Goal: Information Seeking & Learning: Learn about a topic

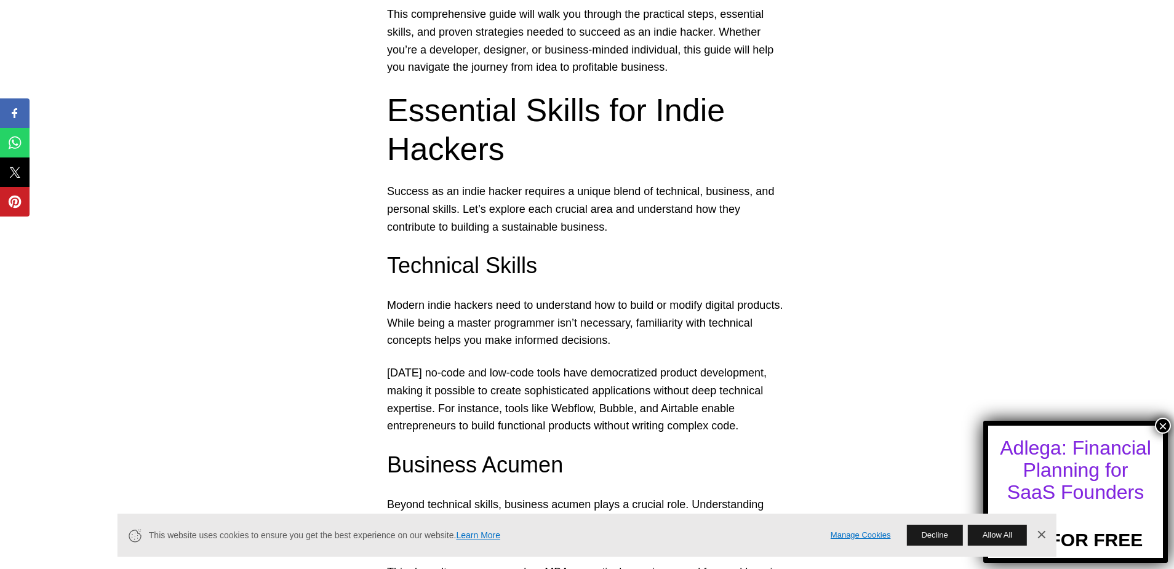
scroll to position [778, 0]
click at [999, 531] on button "Allow All" at bounding box center [997, 535] width 59 height 21
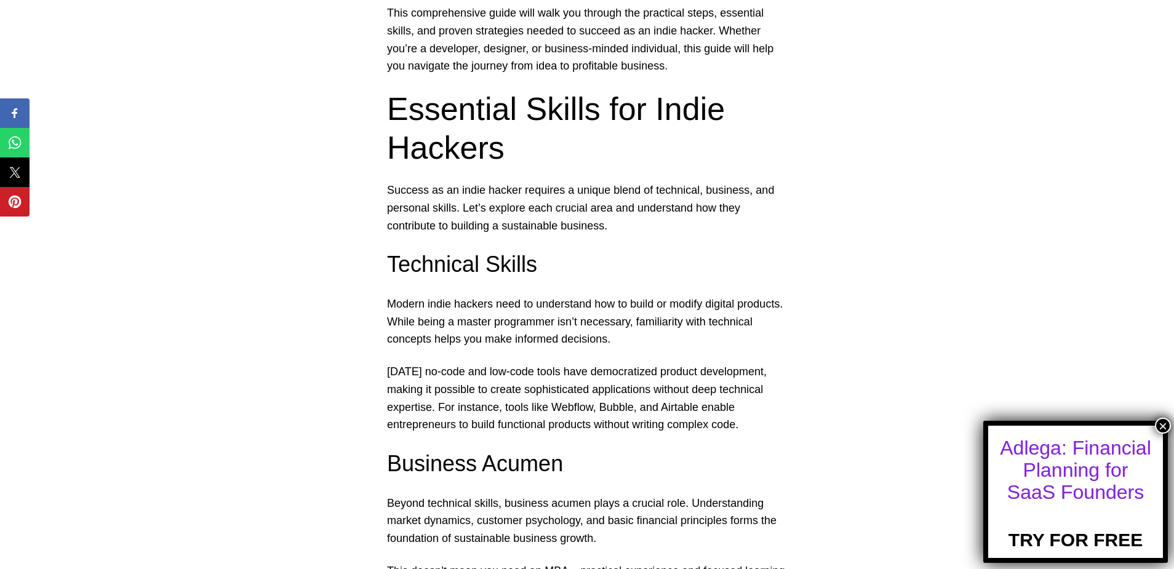
click at [1159, 423] on button "×" at bounding box center [1163, 426] width 16 height 16
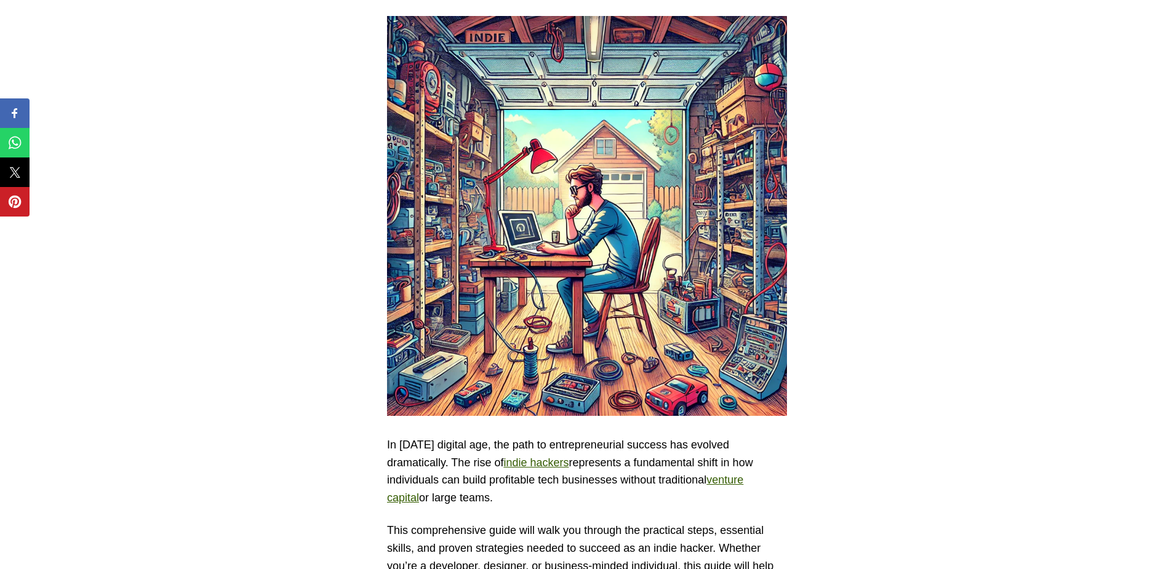
scroll to position [0, 0]
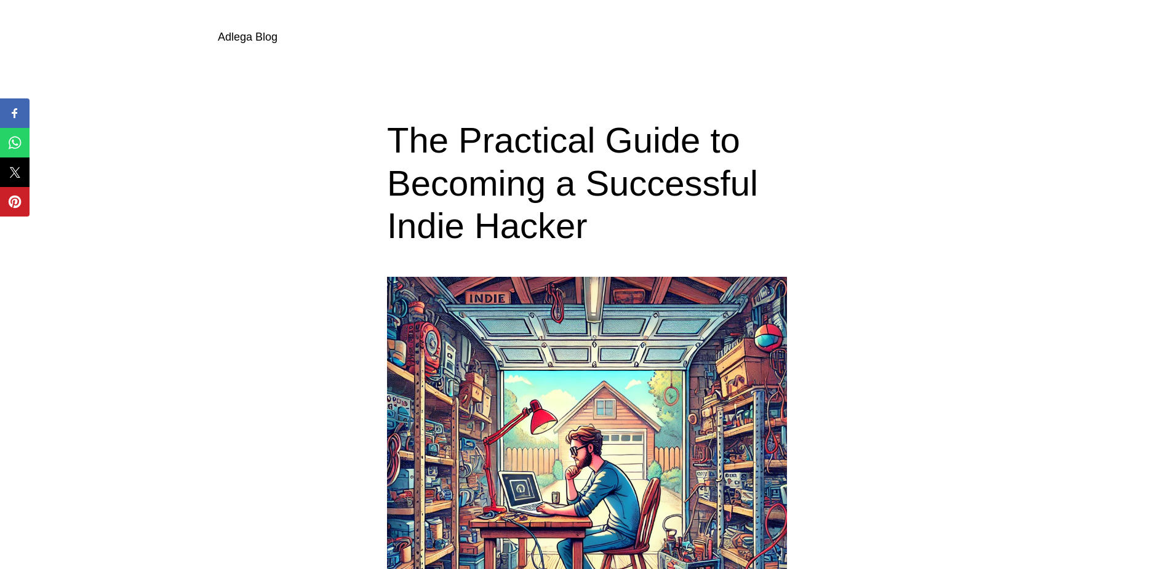
click at [249, 38] on link "Adlega Blog" at bounding box center [248, 37] width 60 height 12
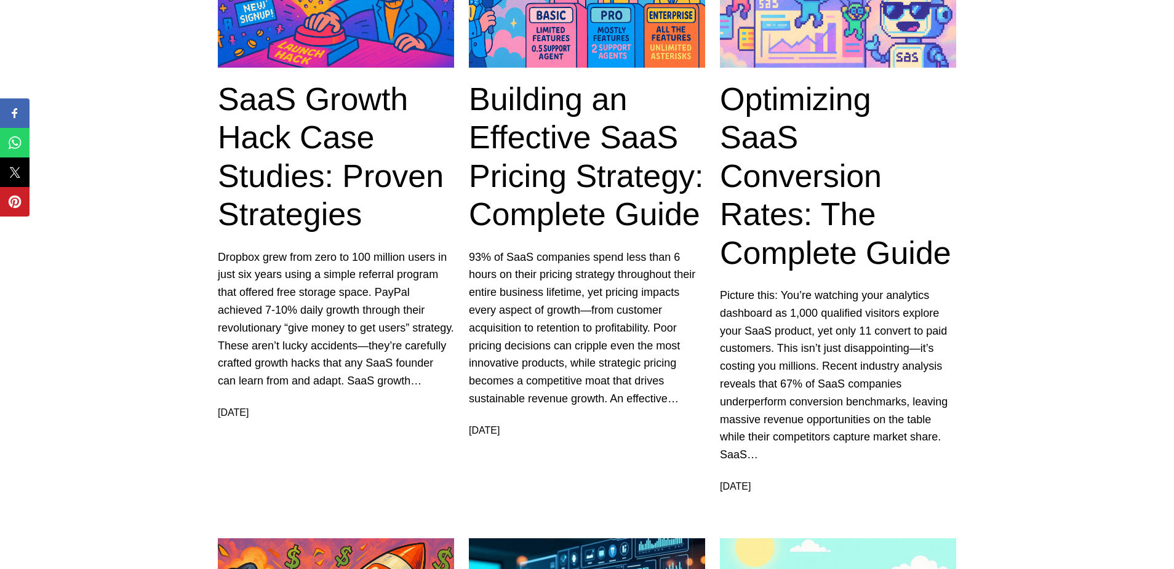
scroll to position [404, 0]
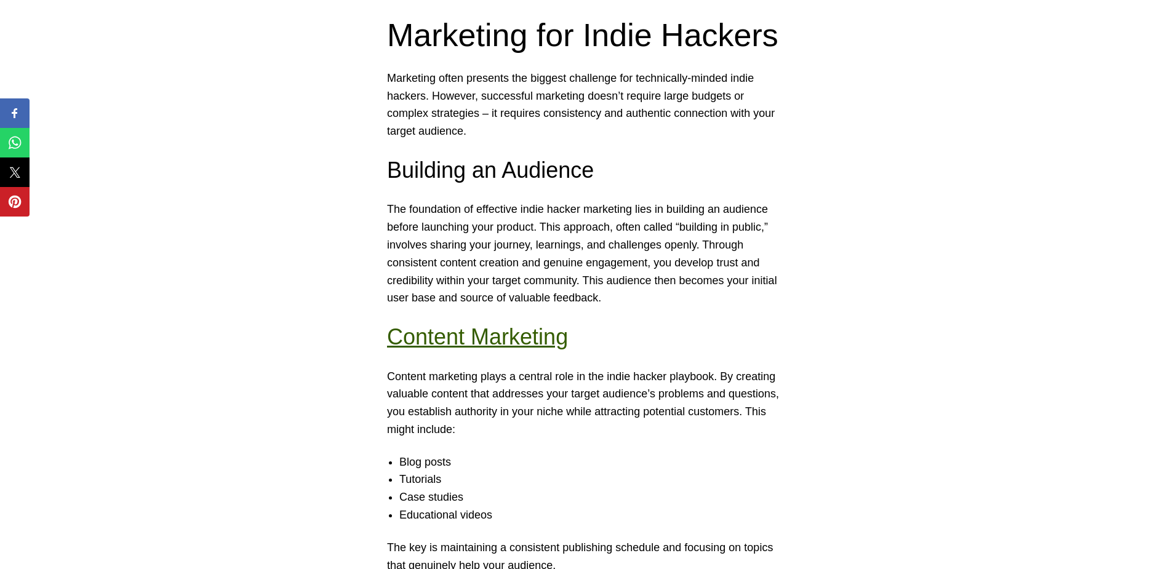
scroll to position [3166, 0]
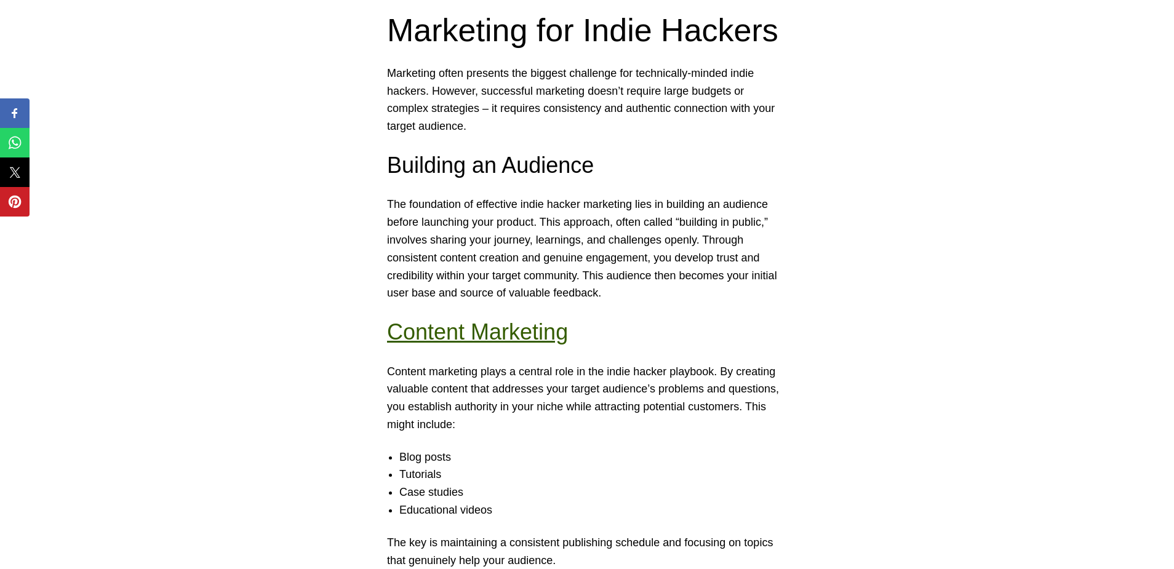
click at [265, 210] on div "In today’s digital age, the path to entrepreneurial success has evolved dramati…" at bounding box center [587, 541] width 1174 height 6861
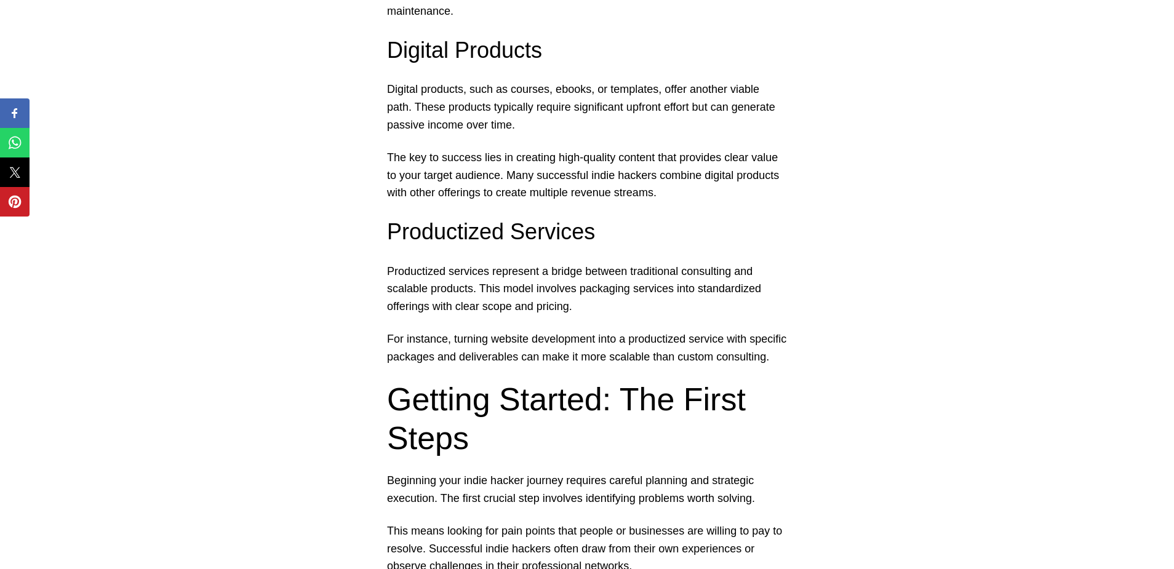
scroll to position [2041, 0]
